Goal: Task Accomplishment & Management: Manage account settings

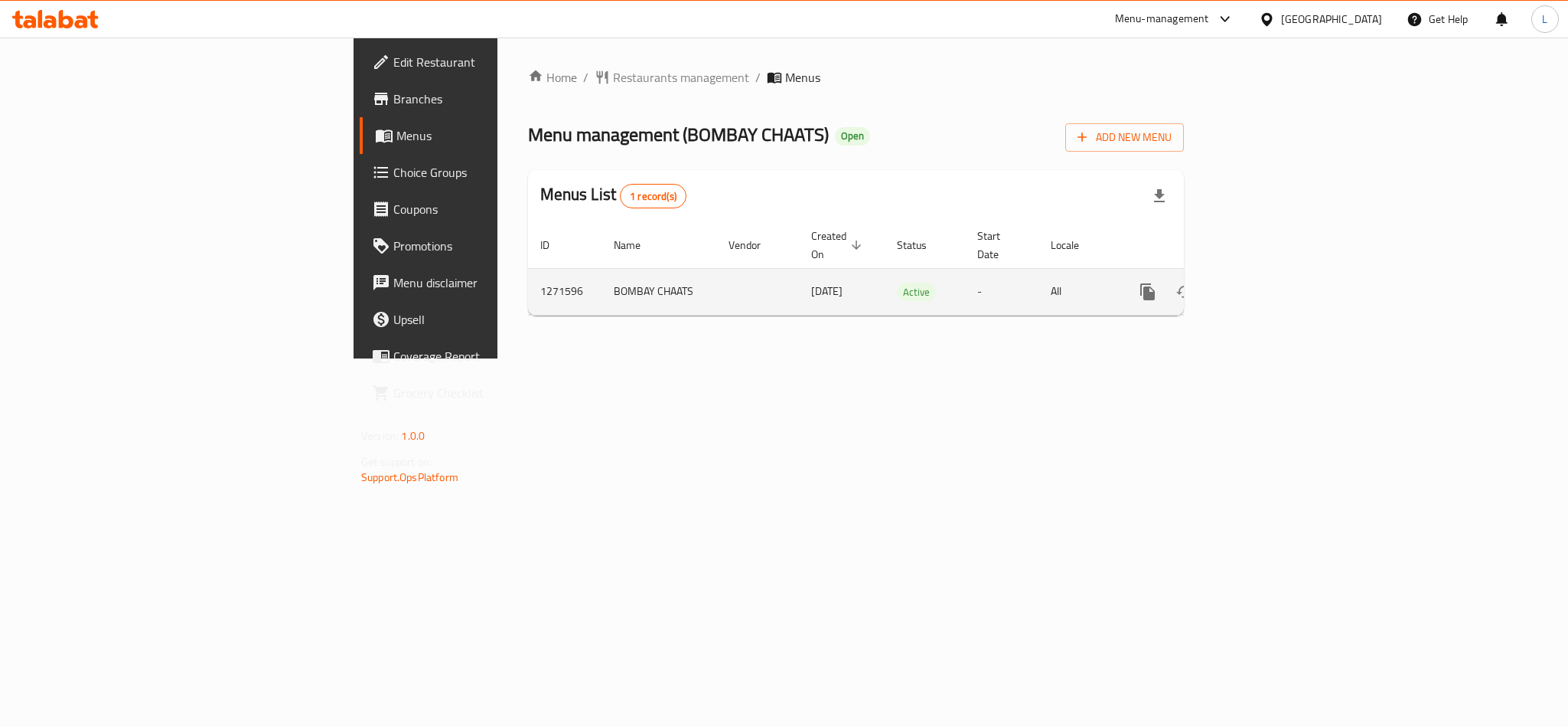
click at [1266, 285] on icon "enhanced table" at bounding box center [1259, 292] width 14 height 14
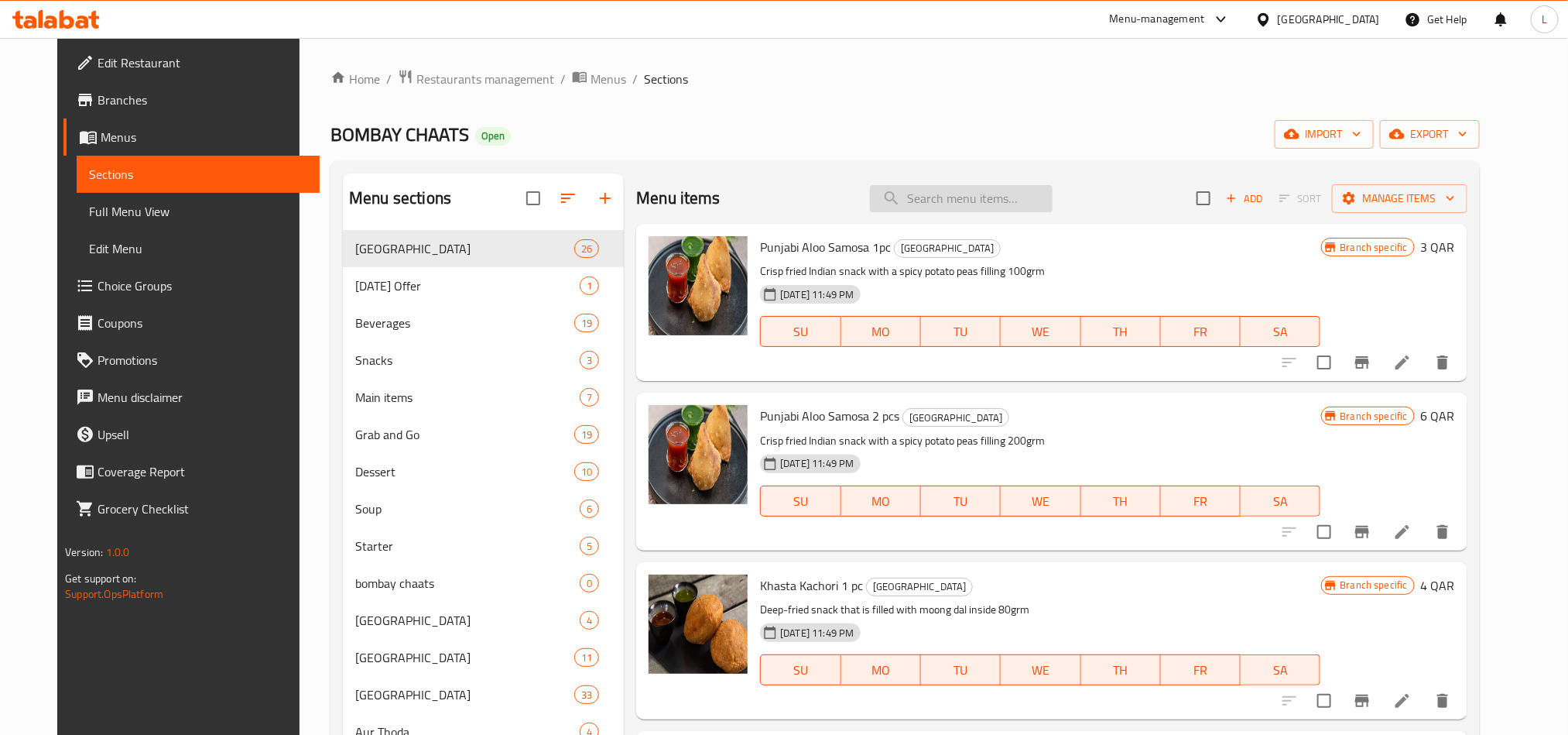
click at [964, 211] on input "search" at bounding box center [961, 198] width 183 height 27
paste input "Pastries Tiramisu"
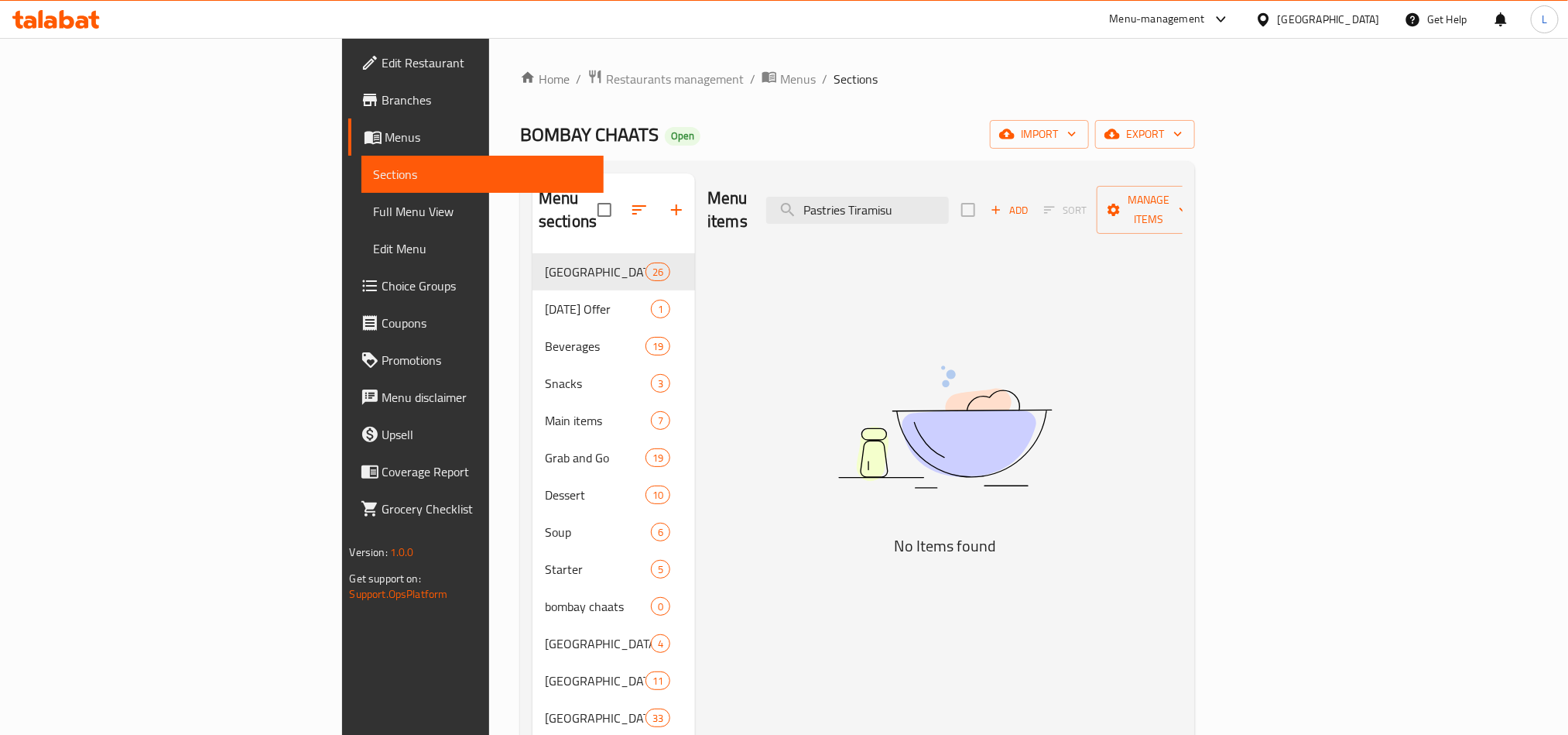
drag, startPoint x: 976, startPoint y: 200, endPoint x: 715, endPoint y: 203, distance: 261.0
click at [715, 203] on div "Menu items Pastries Tiramisu Add Sort Manage items" at bounding box center [945, 210] width 475 height 73
click at [949, 197] on input "Tiramisu" at bounding box center [857, 210] width 183 height 27
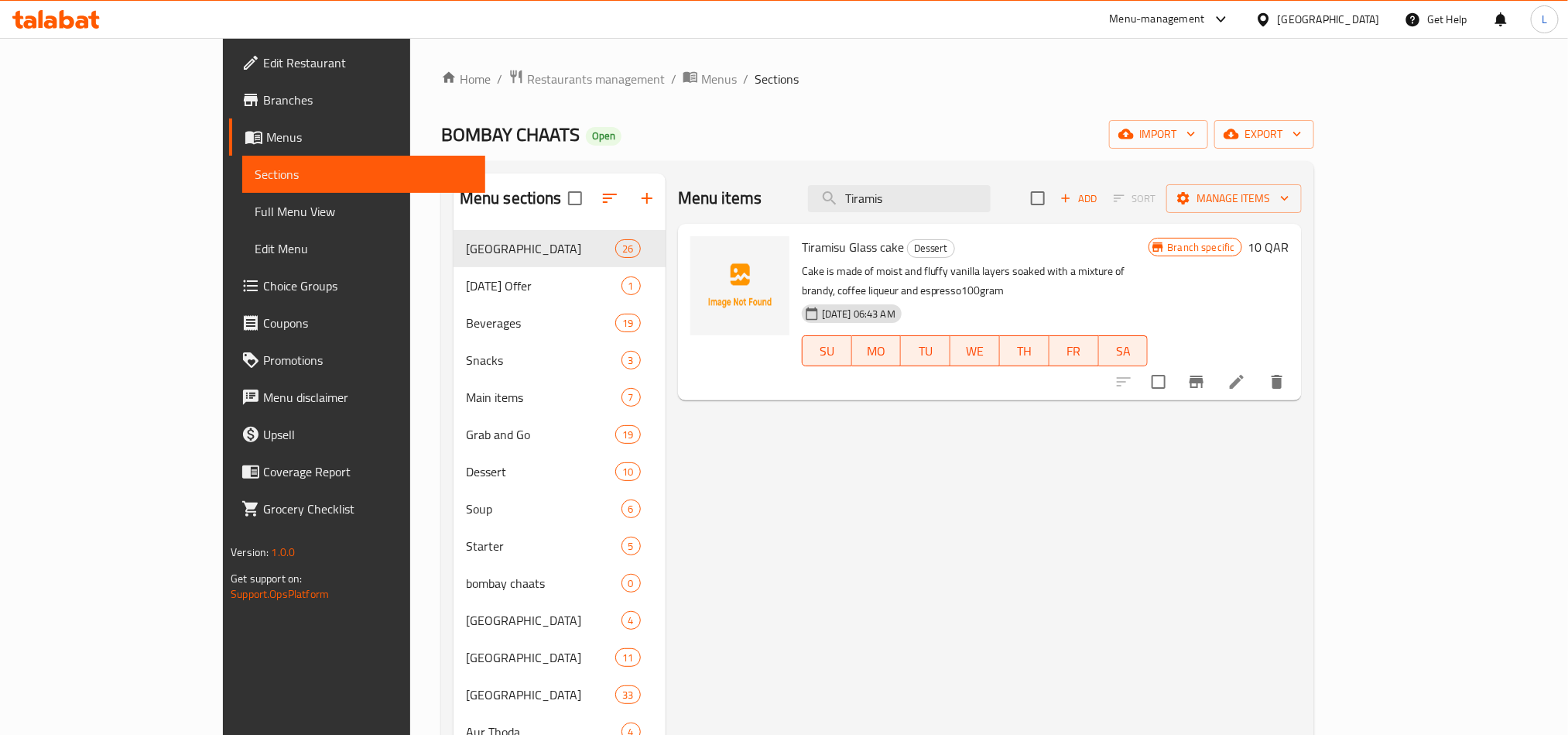
click at [802, 246] on span "Tiramisu Glass cake" at bounding box center [853, 246] width 102 height 24
copy h6 "Tiramisu Glass cake"
click at [978, 200] on input "Tiramis" at bounding box center [899, 198] width 183 height 27
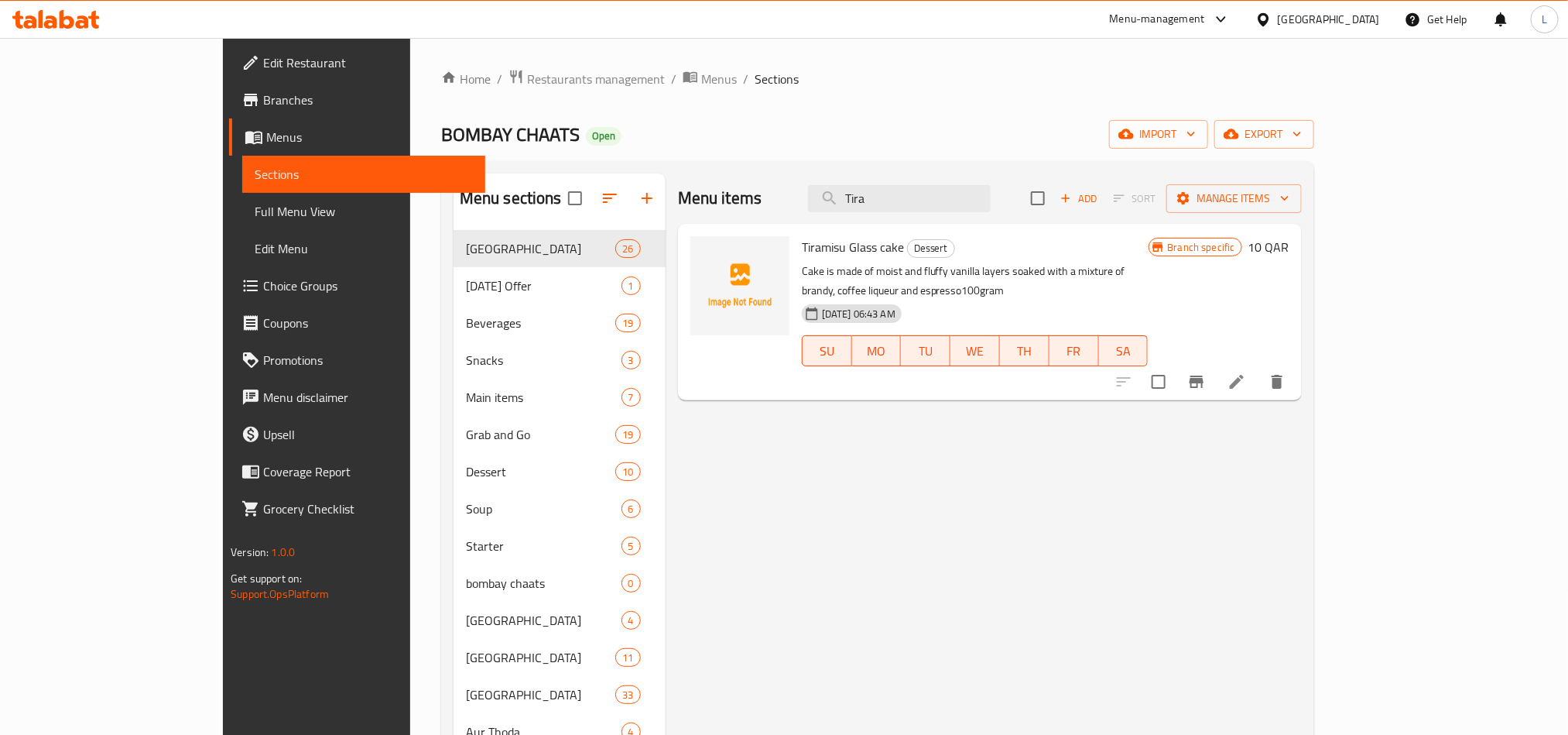
click at [802, 246] on span "Tiramisu Glass cake" at bounding box center [853, 246] width 102 height 24
copy span "Tiramisu"
paste input "misu"
drag, startPoint x: 964, startPoint y: 195, endPoint x: 832, endPoint y: 202, distance: 132.2
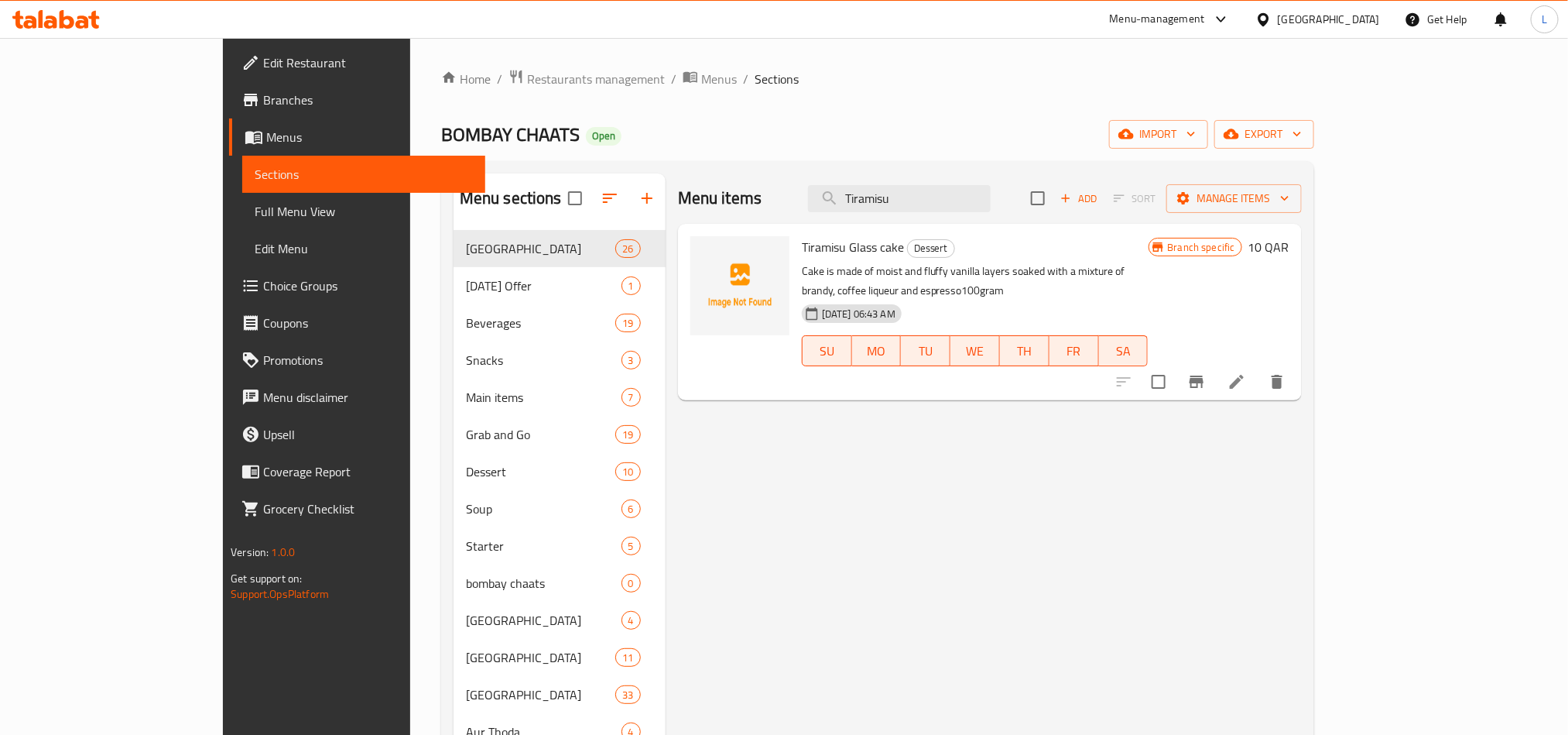
click at [832, 202] on div "Menu items Tiramisu Add Sort Manage items" at bounding box center [990, 198] width 624 height 51
click at [991, 203] on input "Tiramisu" at bounding box center [899, 198] width 183 height 27
type input "Tiramisu"
click at [263, 94] on span "Branches" at bounding box center [367, 100] width 209 height 18
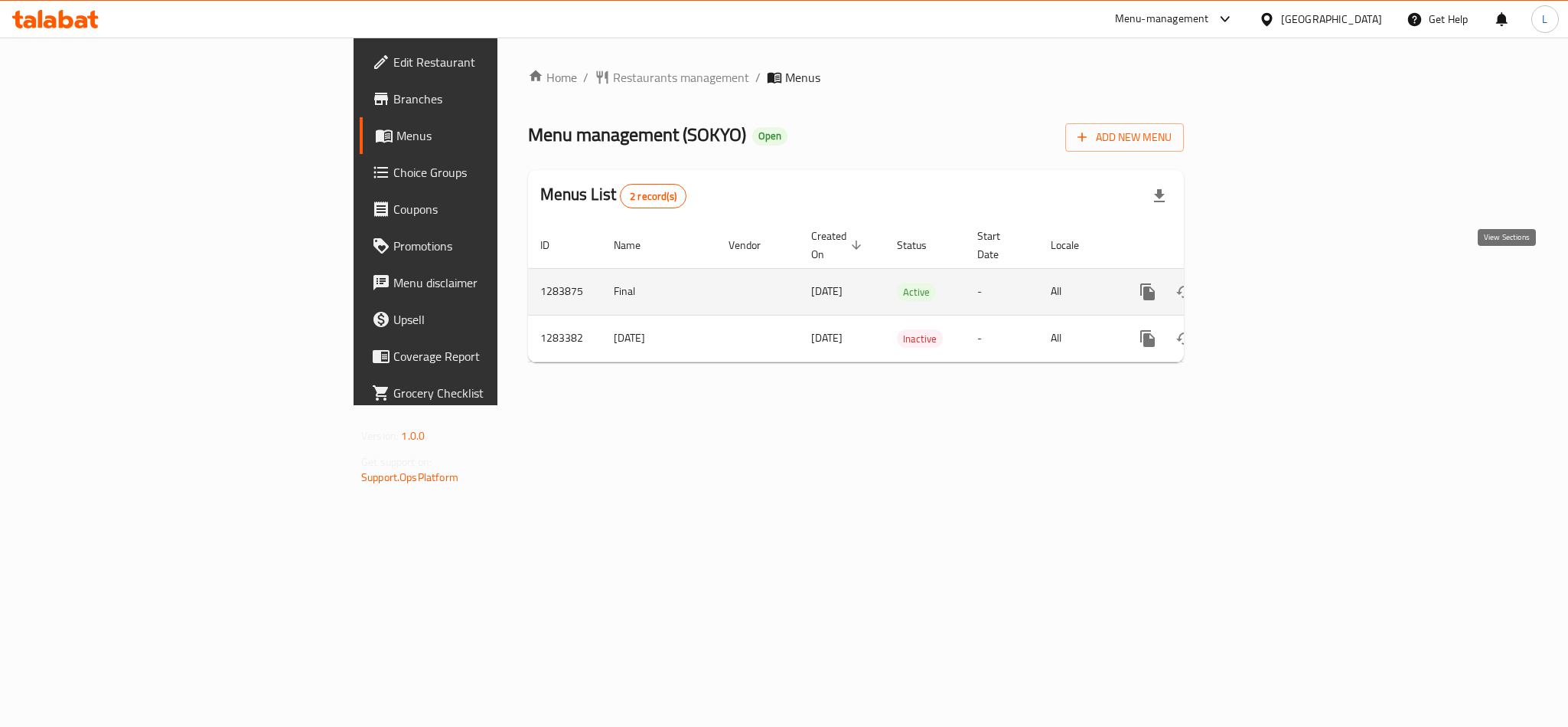
click at [1267, 283] on icon "enhanced table" at bounding box center [1258, 291] width 18 height 18
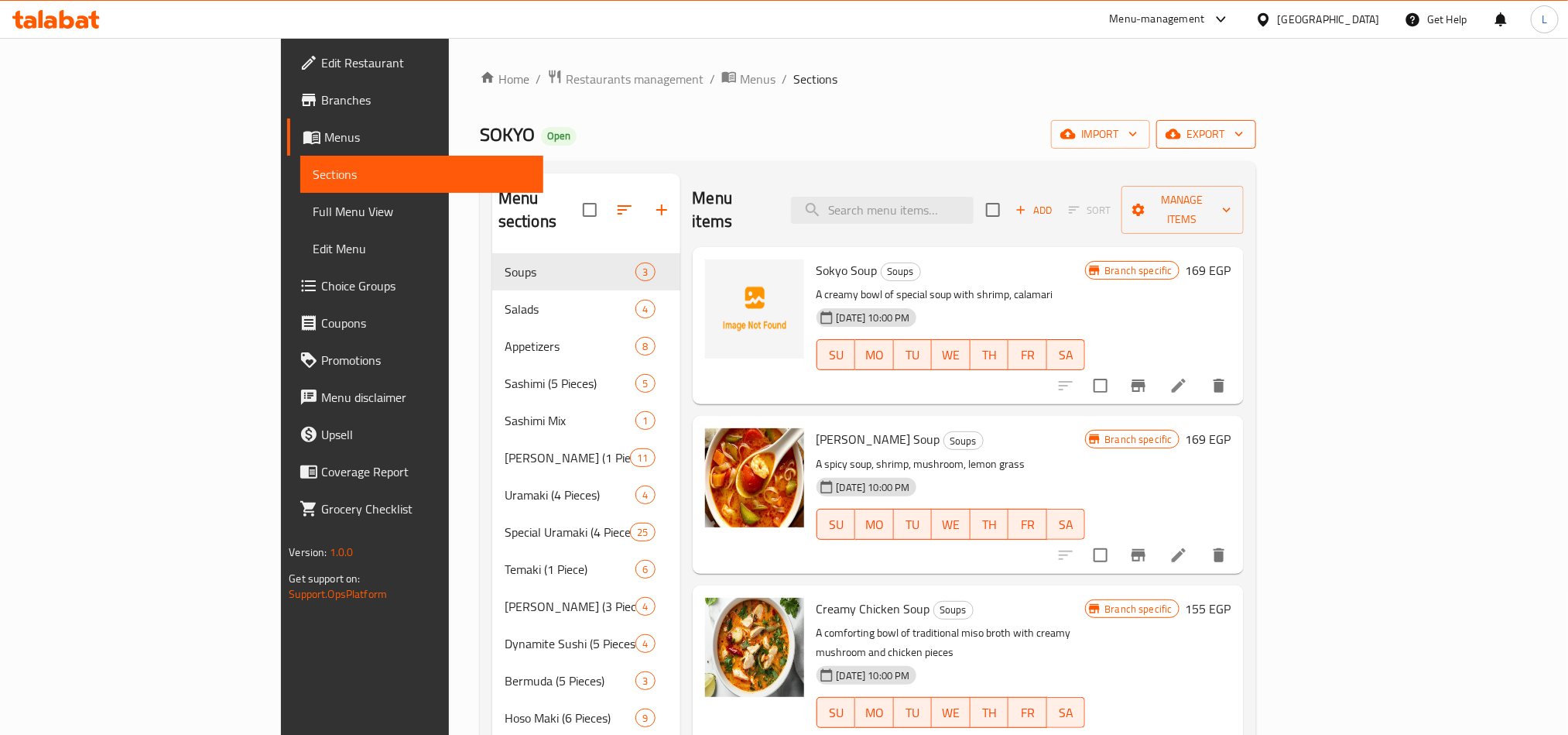
click at [1244, 135] on span "export" at bounding box center [1206, 135] width 75 height 19
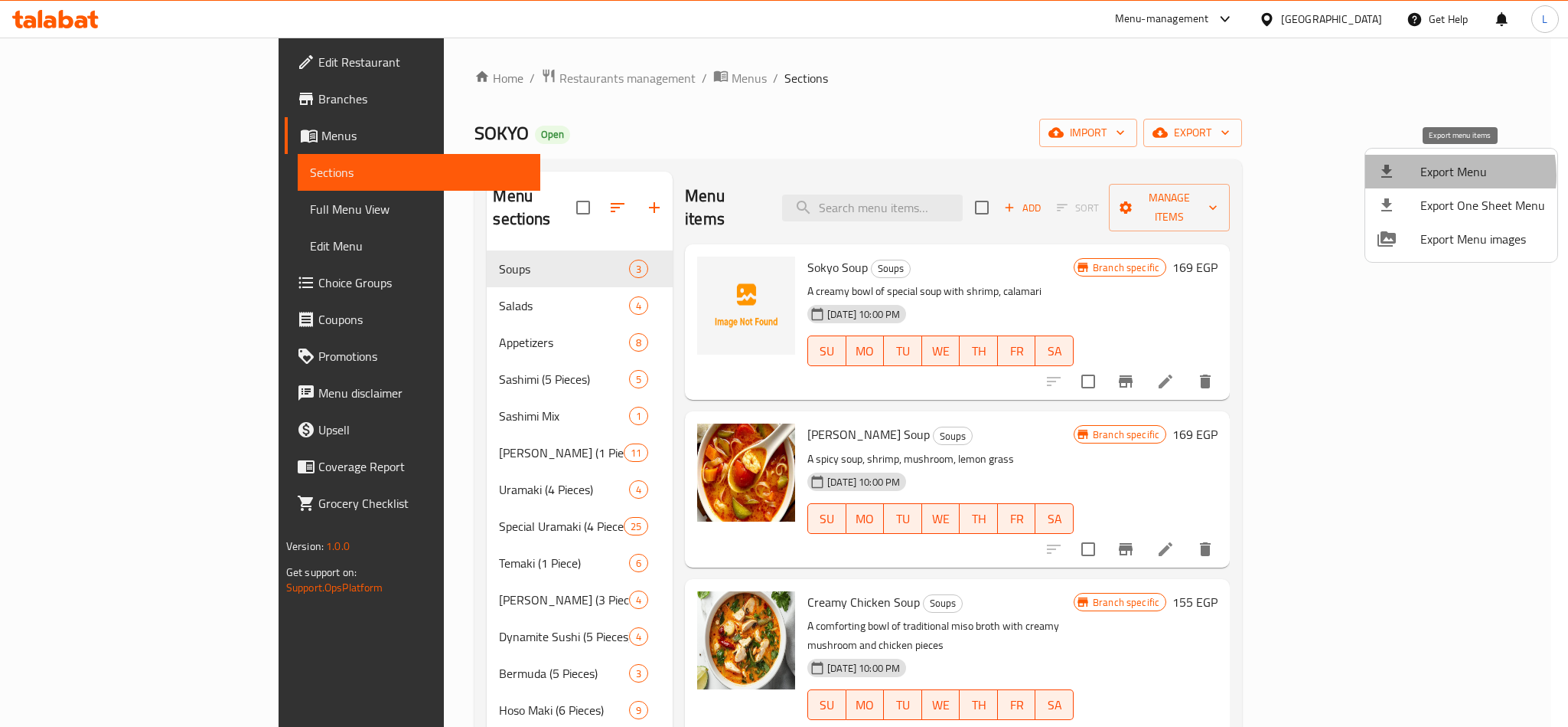
click at [1428, 175] on span "Export Menu" at bounding box center [1482, 171] width 124 height 18
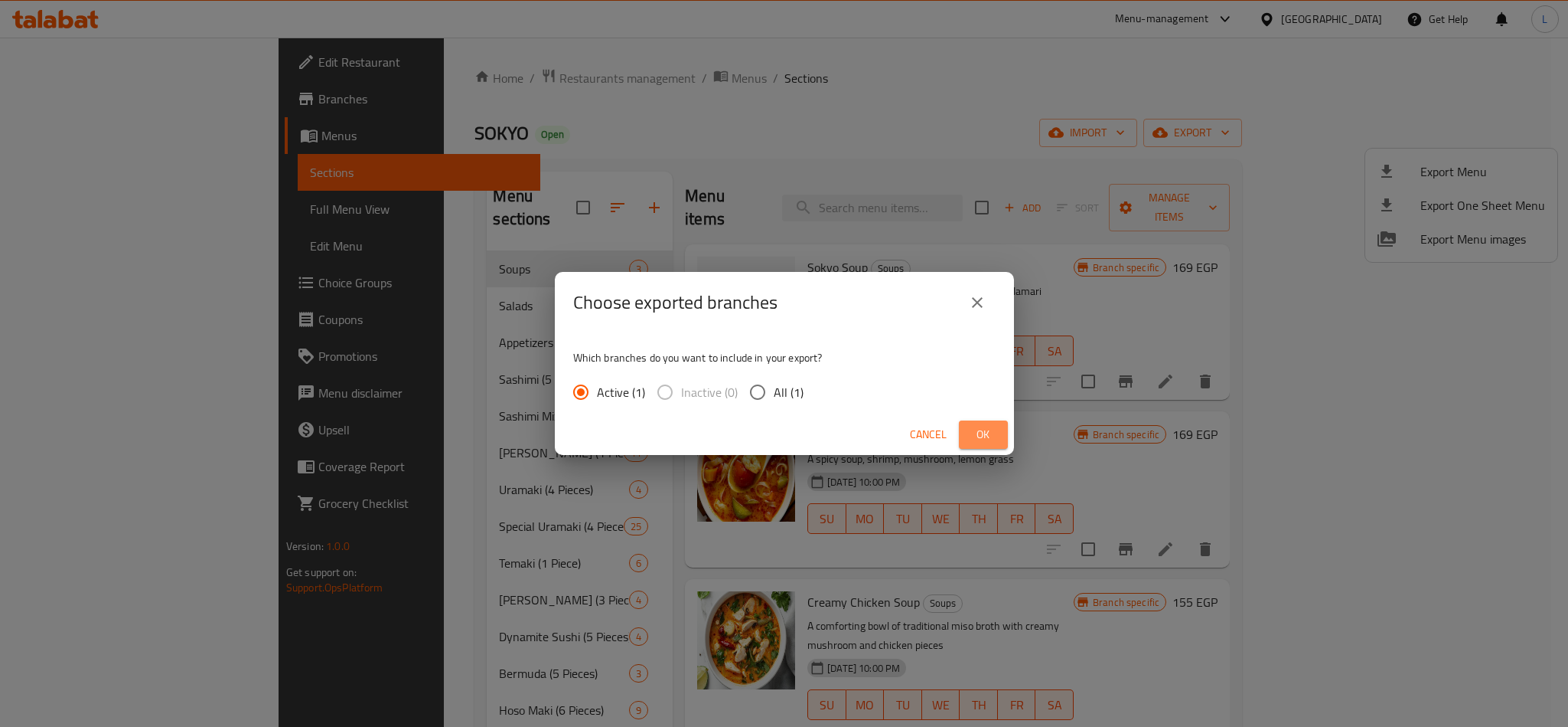
click at [978, 428] on span "Ok" at bounding box center [983, 435] width 24 height 19
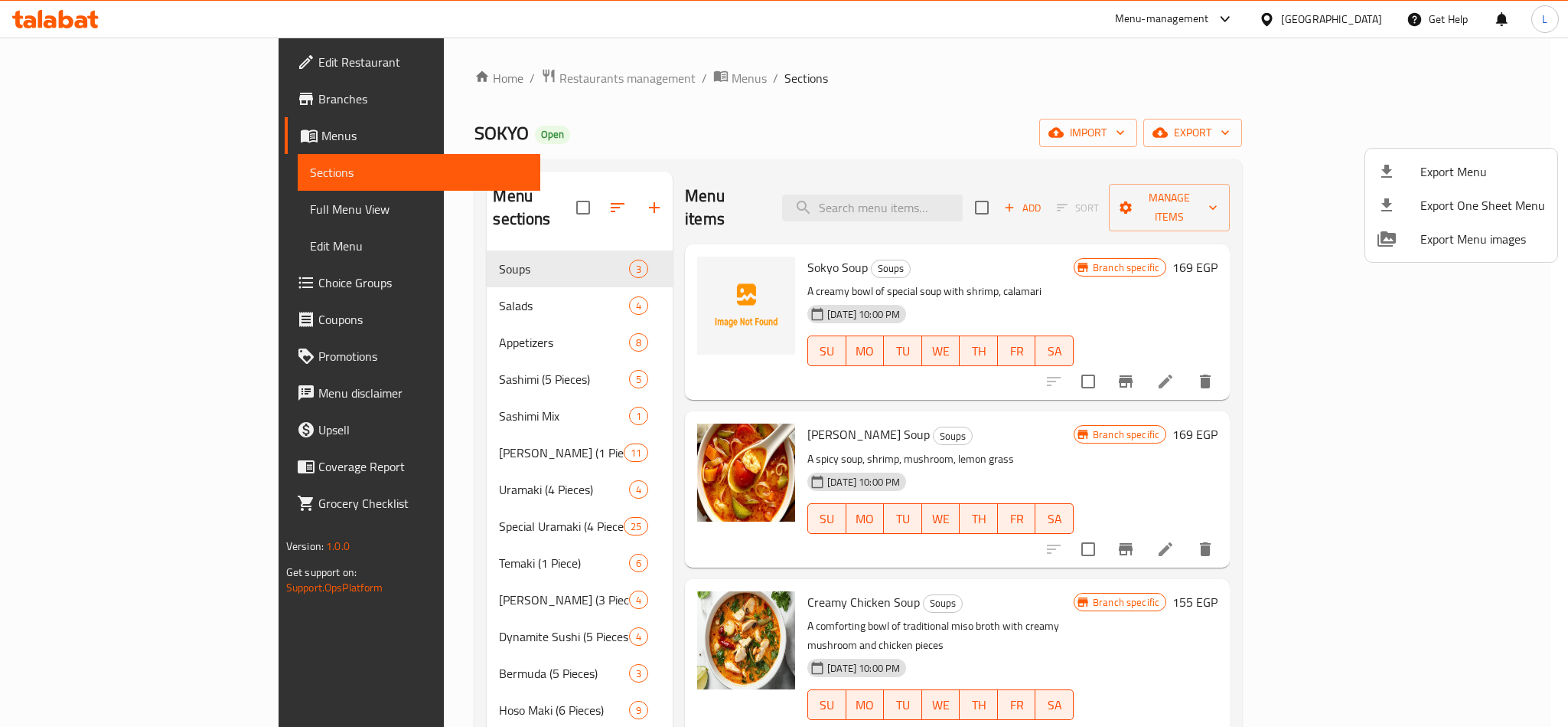
click at [99, 212] on div at bounding box center [784, 363] width 1568 height 727
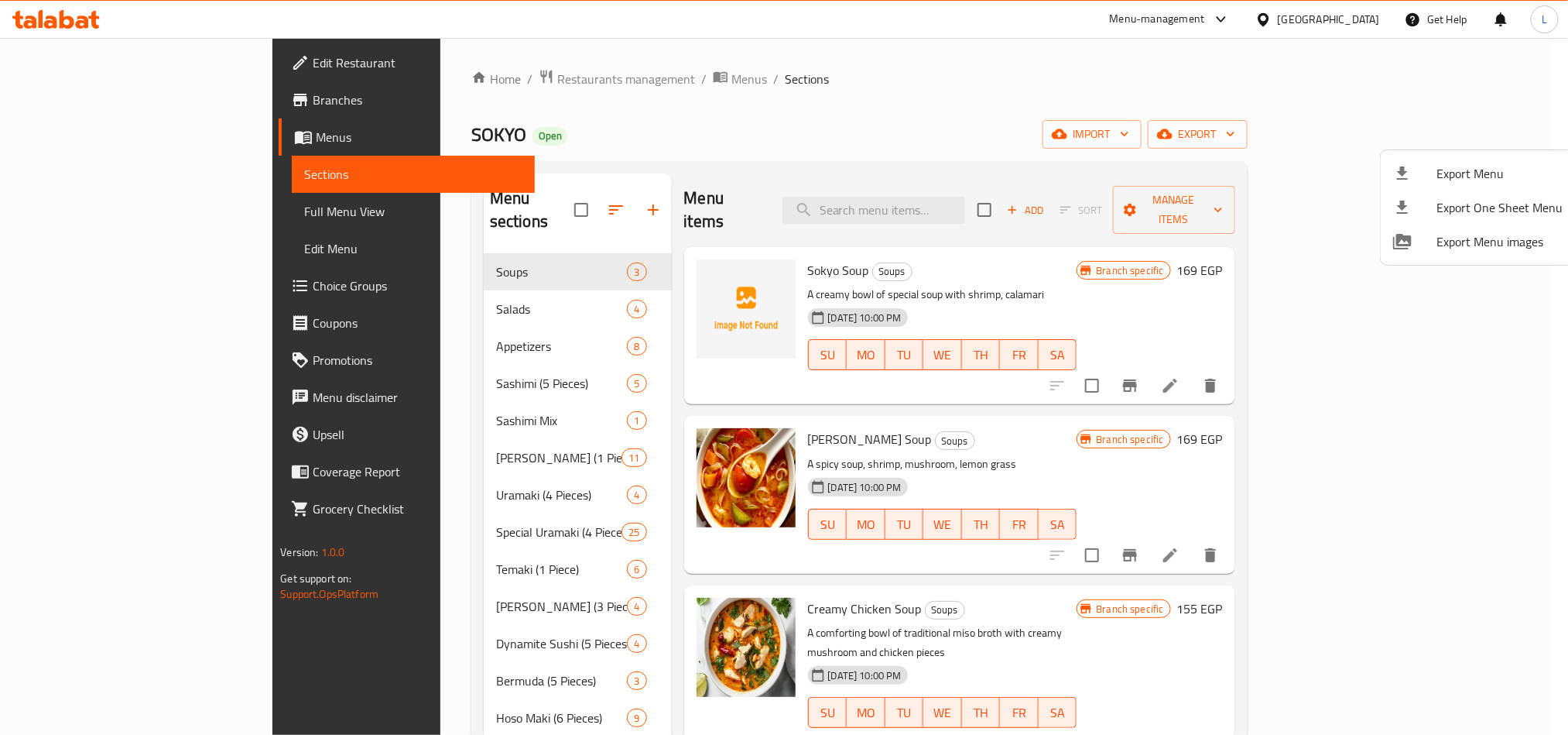
drag, startPoint x: 100, startPoint y: 214, endPoint x: 57, endPoint y: 22, distance: 196.8
click at [304, 214] on span "Full Menu View" at bounding box center [412, 211] width 218 height 18
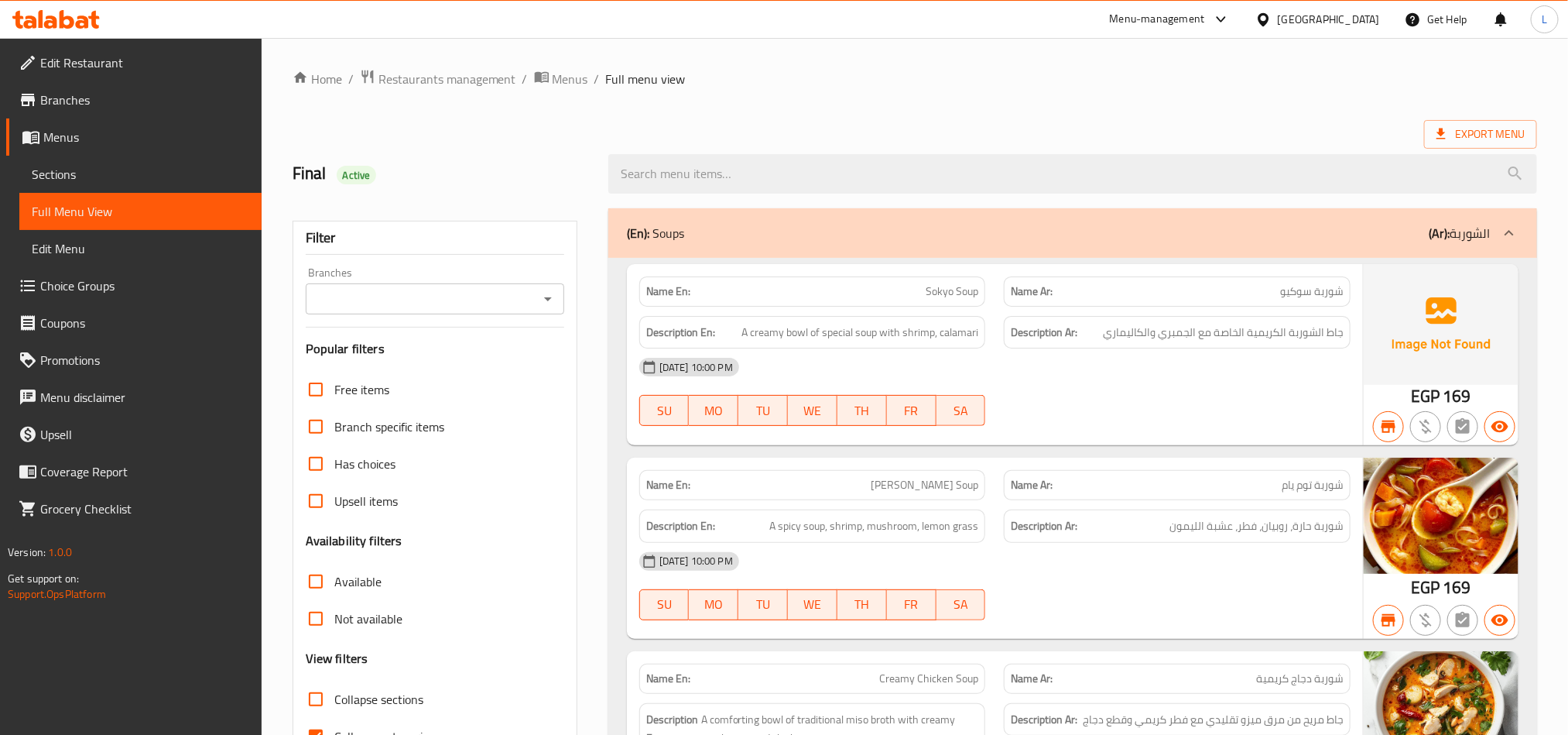
click at [82, 156] on link "Sections" at bounding box center [140, 174] width 242 height 38
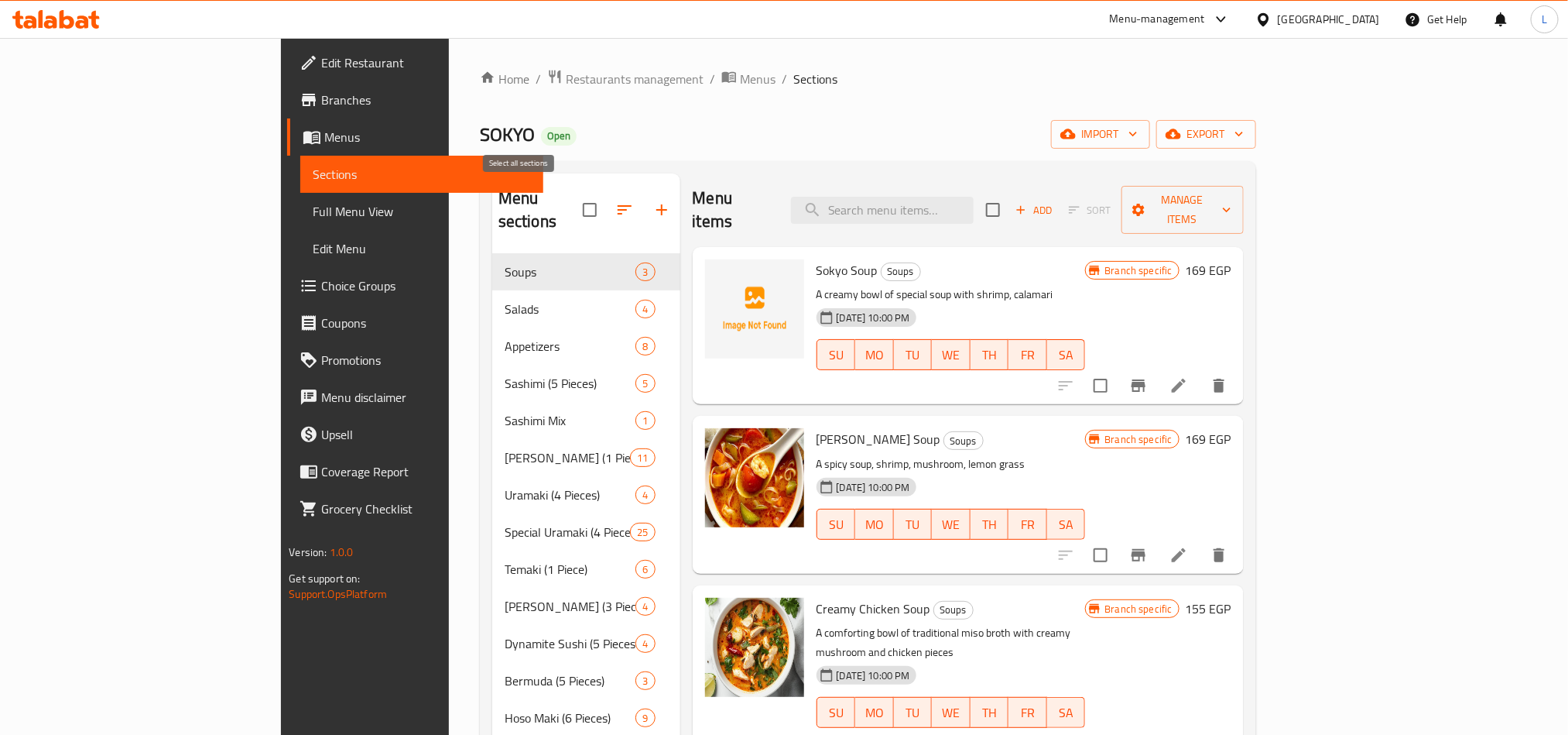
click at [574, 198] on input "checkbox" at bounding box center [590, 210] width 32 height 32
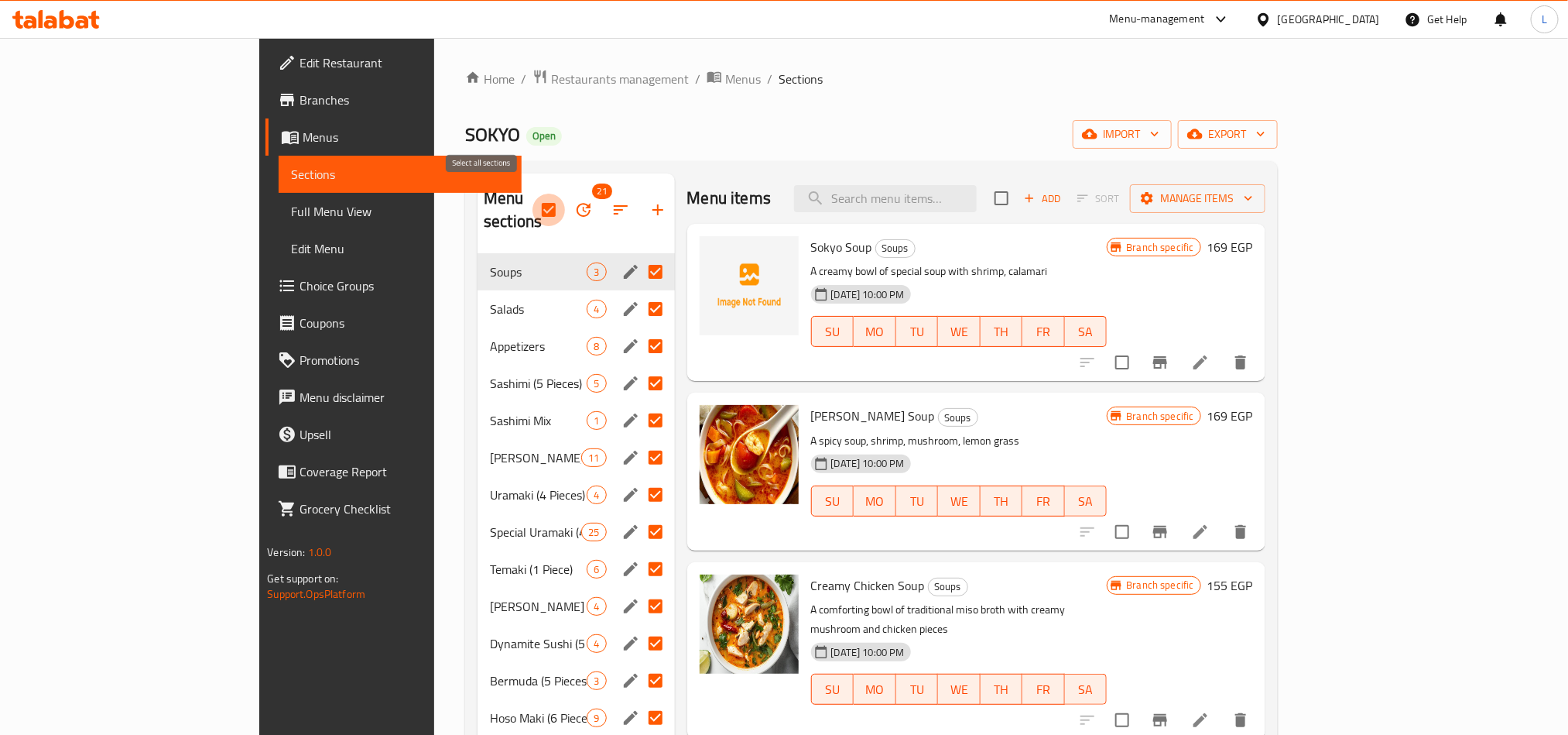
click at [533, 194] on input "checkbox" at bounding box center [549, 210] width 32 height 32
checkbox input "false"
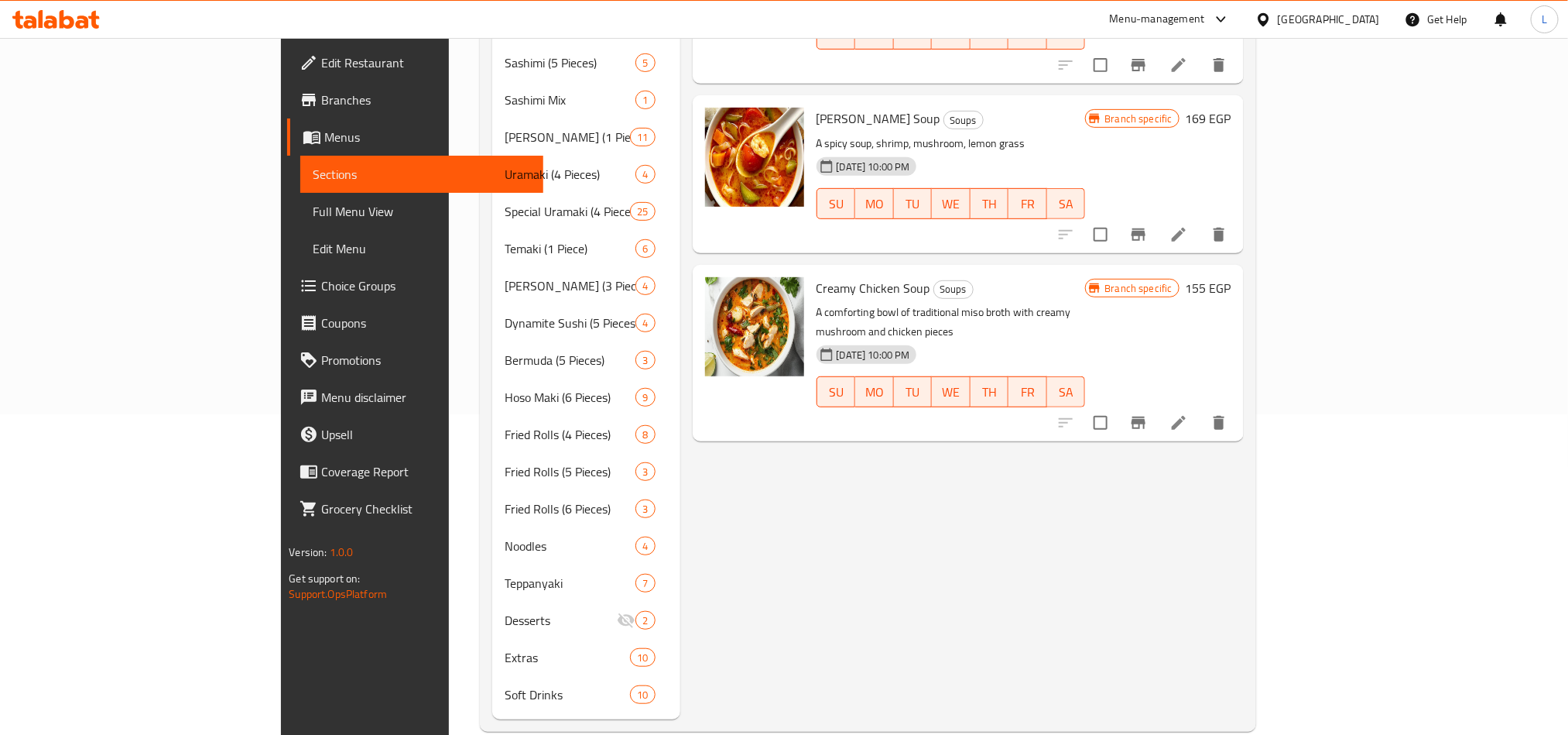
scroll to position [323, 0]
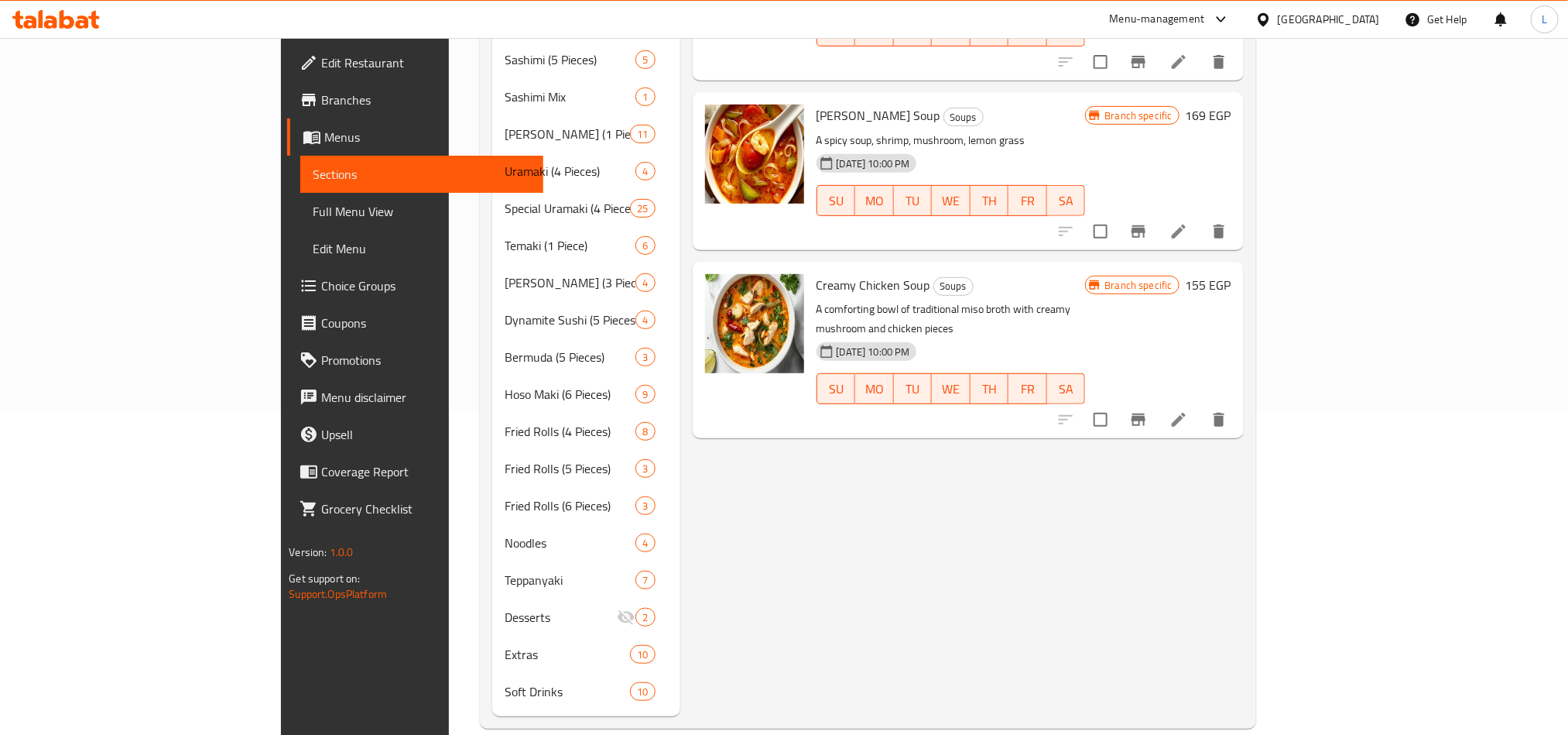
click at [777, 546] on div "Menu items Add Sort Manage items Sokyo Soup Soups A creamy bowl of special soup…" at bounding box center [962, 282] width 563 height 866
click at [1244, 516] on div "Menu items Add Sort Manage items Sokyo Soup Soups A creamy bowl of special soup…" at bounding box center [962, 282] width 563 height 866
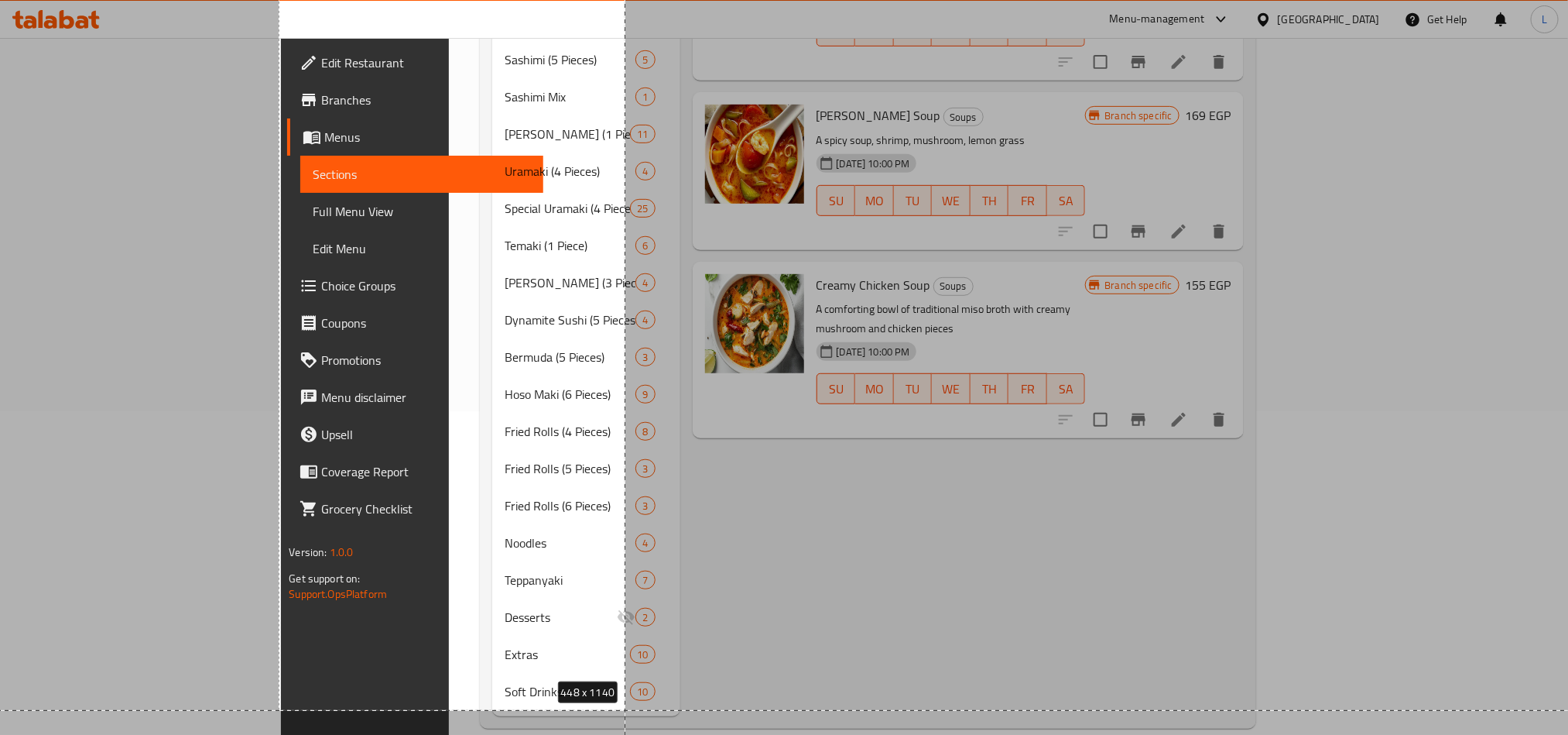
drag, startPoint x: 279, startPoint y: 60, endPoint x: 623, endPoint y: 710, distance: 735.4
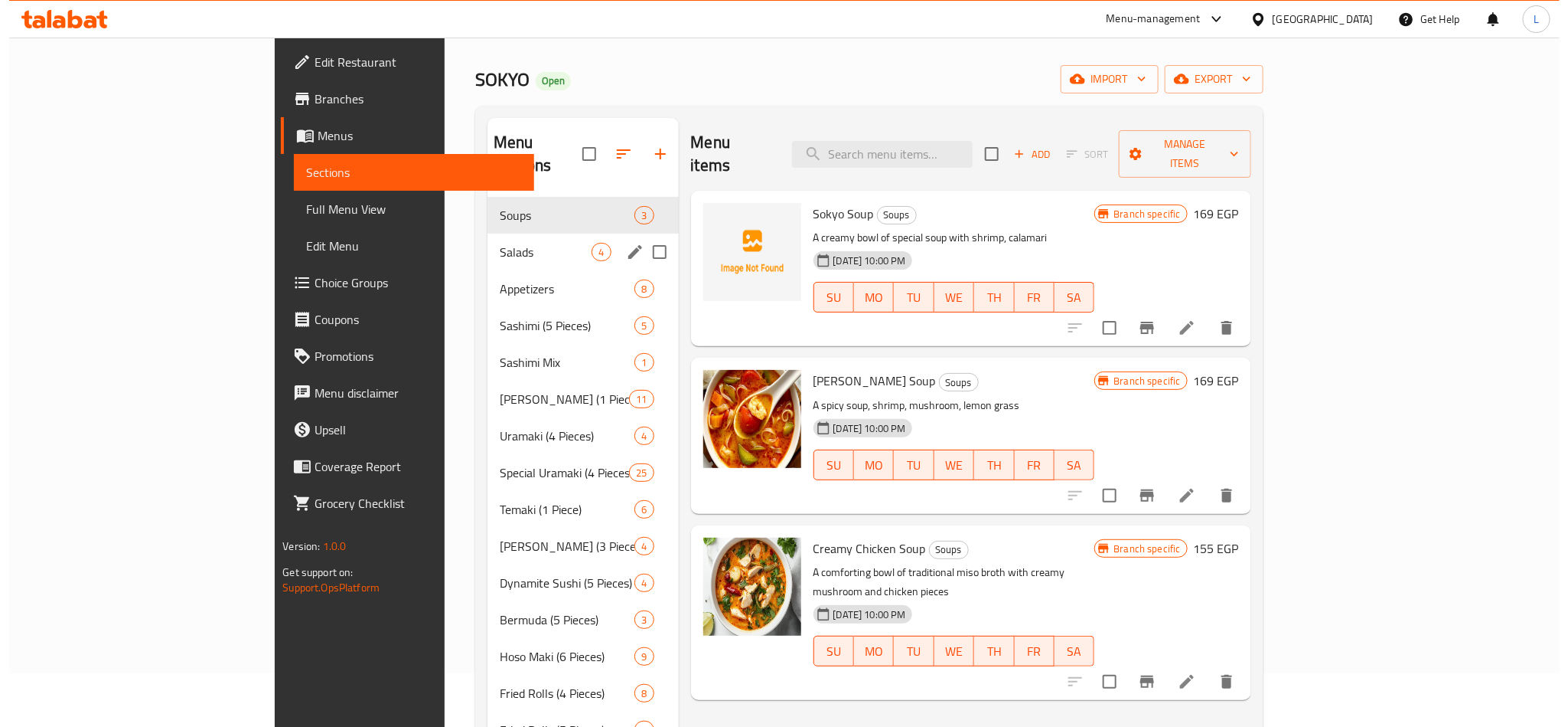
scroll to position [0, 0]
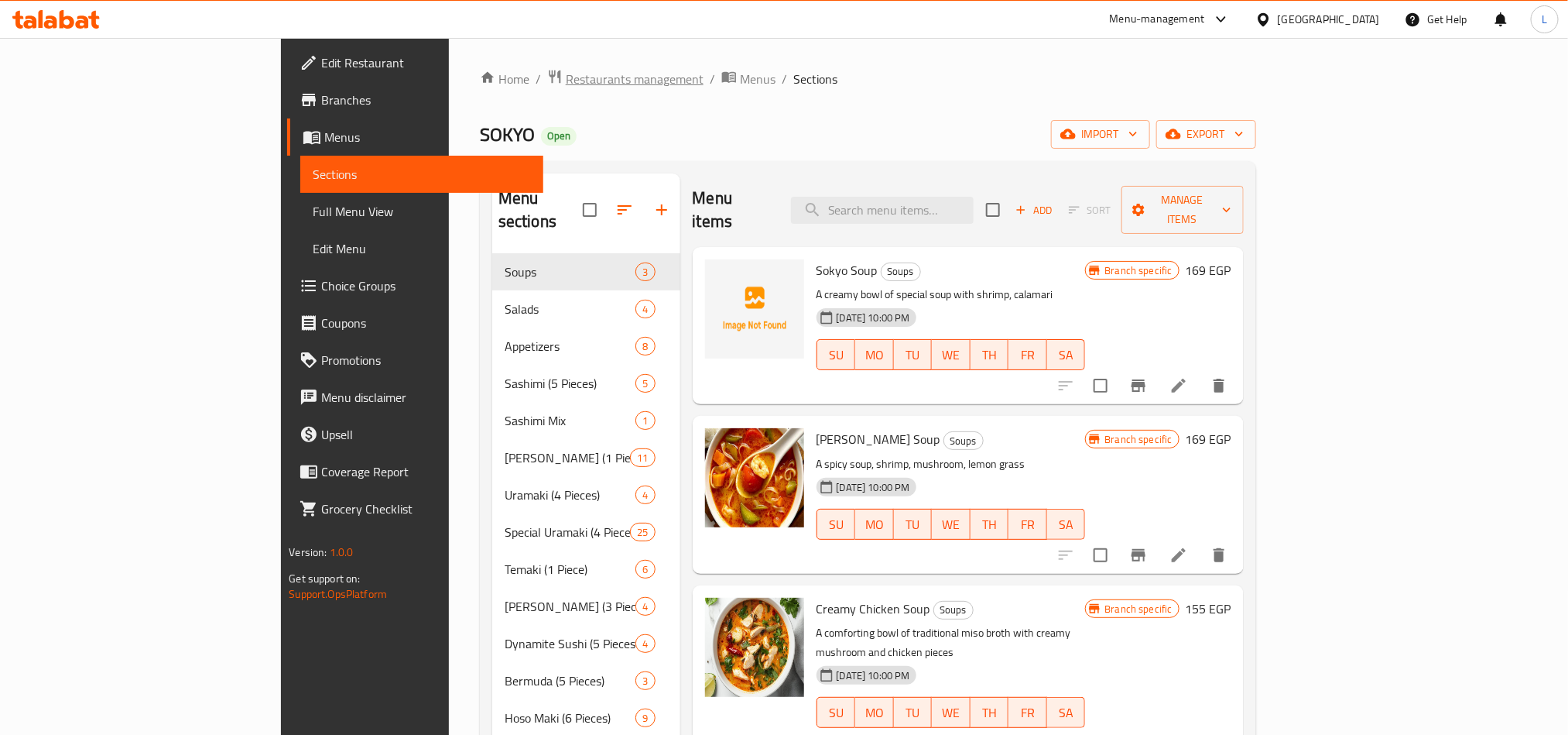
click at [566, 71] on span "Restaurants management" at bounding box center [635, 79] width 138 height 18
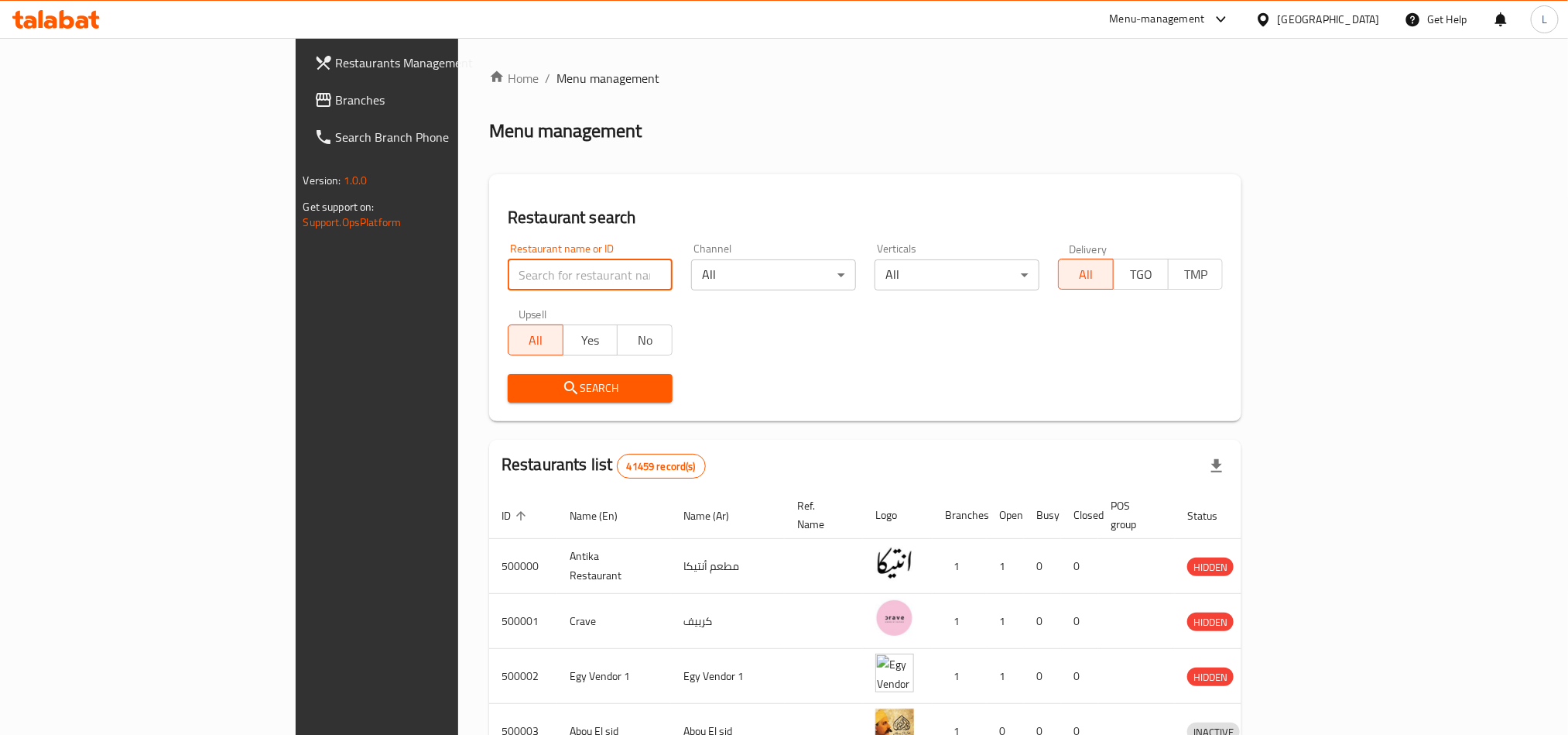
click at [508, 270] on input "search" at bounding box center [590, 274] width 165 height 31
paste input "654006"
type input "654006"
click at [499, 407] on div "Search" at bounding box center [591, 388] width 183 height 47
click at [520, 395] on span "Search" at bounding box center [590, 388] width 140 height 19
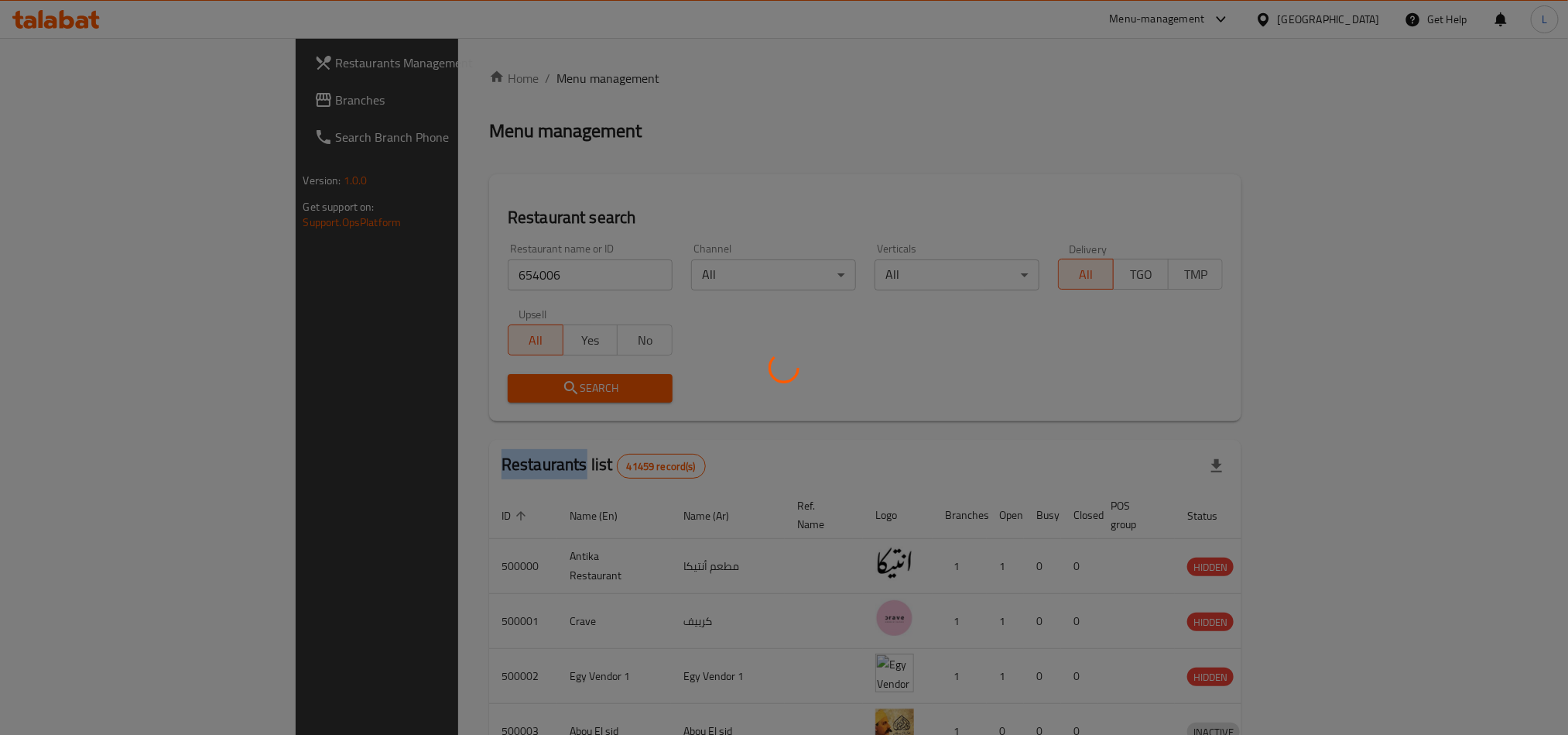
click at [381, 395] on div at bounding box center [784, 367] width 1568 height 735
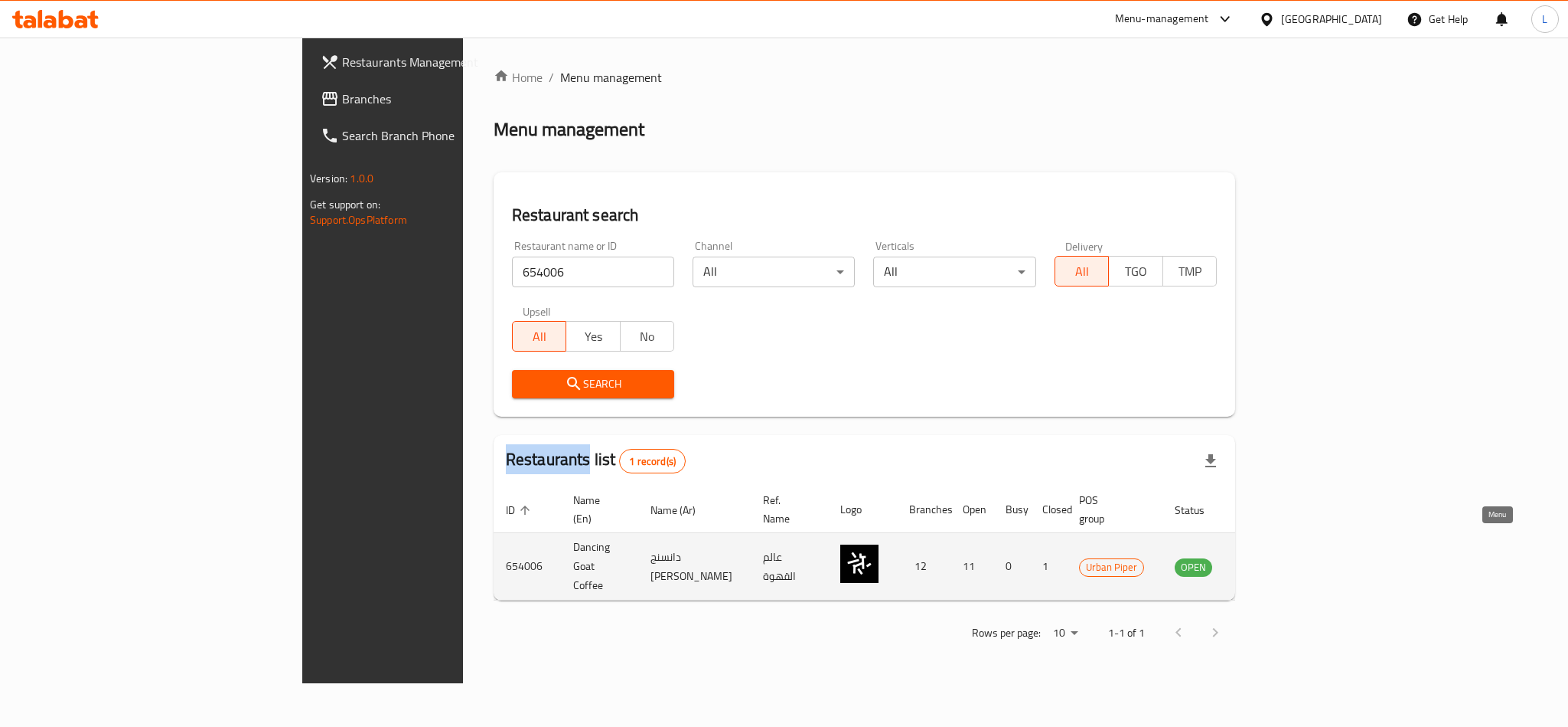
click at [1284, 558] on link "enhanced table" at bounding box center [1269, 566] width 29 height 18
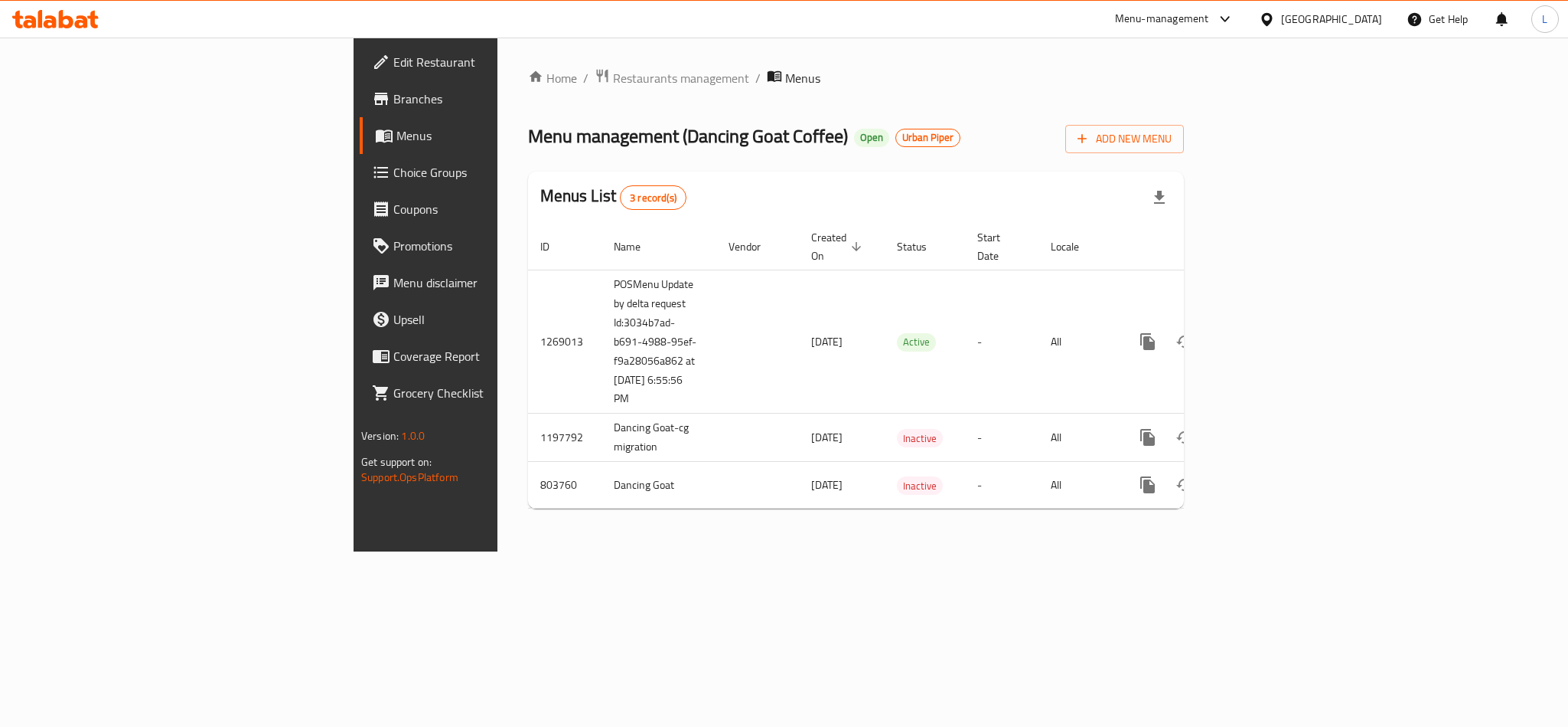
click at [359, 111] on link "Branches" at bounding box center [487, 99] width 256 height 37
